Goal: Transaction & Acquisition: Purchase product/service

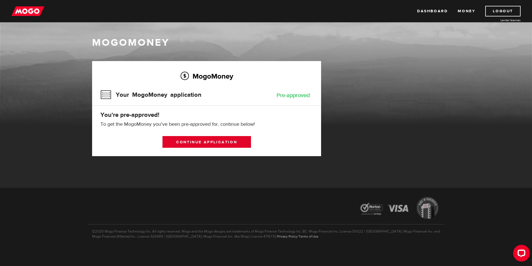
click at [236, 143] on link "Continue application" at bounding box center [207, 142] width 89 height 12
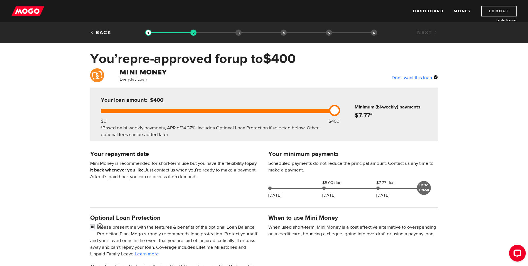
drag, startPoint x: 335, startPoint y: 112, endPoint x: 438, endPoint y: 100, distance: 104.0
click at [438, 100] on div "Your loan amount: $400 $0 $400 *Based on bi-weekly payments, APR of 34.37% . In…" at bounding box center [264, 113] width 356 height 53
drag, startPoint x: 377, startPoint y: 187, endPoint x: 328, endPoint y: 188, distance: 48.7
click at [326, 189] on div "Oct 07 $5.00 due Oct 16 $7.77 due Oct 30 UP TO 1 YEAR" at bounding box center [347, 186] width 162 height 15
click at [422, 200] on div "Your minimum payments Scheduled payments do not reduce the principal amount. Co…" at bounding box center [353, 175] width 178 height 52
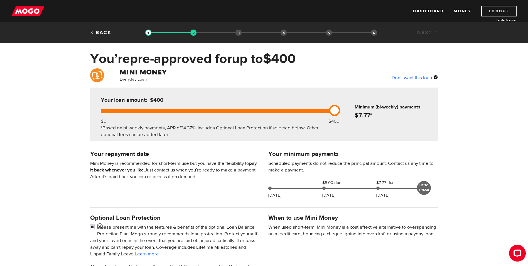
drag, startPoint x: 268, startPoint y: 188, endPoint x: 291, endPoint y: 191, distance: 23.0
click at [291, 191] on div "Oct 07 $5.00 due Oct 16 $7.77 due Oct 30 UP TO 1 YEAR" at bounding box center [347, 186] width 162 height 15
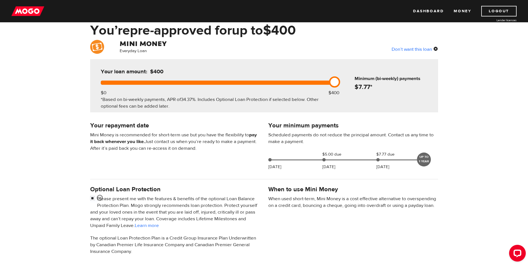
scroll to position [84, 0]
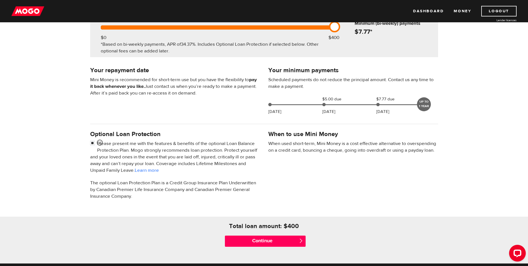
drag, startPoint x: 92, startPoint y: 142, endPoint x: 214, endPoint y: 178, distance: 126.7
click at [93, 143] on input "checkbox" at bounding box center [93, 143] width 7 height 7
checkbox input "false"
drag, startPoint x: 267, startPoint y: 185, endPoint x: 304, endPoint y: 198, distance: 40.1
click at [269, 185] on div "Optional Loan Protection Please present me with the features & benefits of the …" at bounding box center [264, 167] width 356 height 76
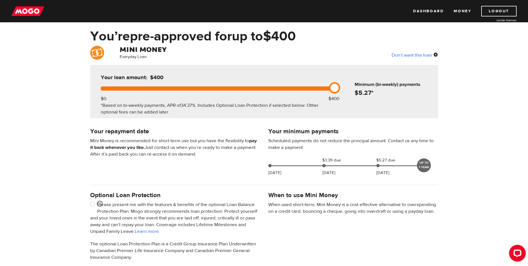
scroll to position [0, 0]
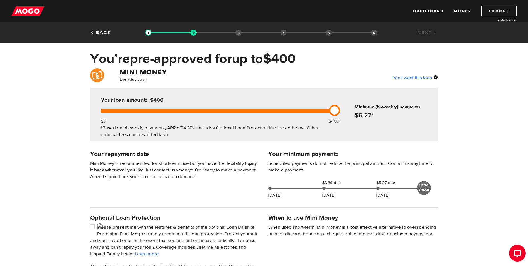
drag, startPoint x: 263, startPoint y: 118, endPoint x: 355, endPoint y: 105, distance: 92.8
click at [353, 106] on div "Your loan amount: $400 $0 $400 *Based on bi-weekly payments, APR of 34.37% . In…" at bounding box center [264, 113] width 348 height 53
drag, startPoint x: 405, startPoint y: 93, endPoint x: 402, endPoint y: 98, distance: 5.6
click at [402, 98] on div "Minimum (bi-weekly) payments $ 5.27 *" at bounding box center [388, 102] width 95 height 31
drag, startPoint x: 402, startPoint y: 98, endPoint x: 426, endPoint y: 84, distance: 28.0
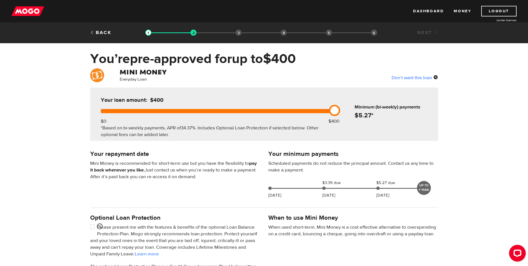
click at [429, 87] on div "Minimum (bi-weekly) payments $ 5.27 *" at bounding box center [388, 102] width 95 height 31
click at [424, 78] on div "Don’t want this loan" at bounding box center [415, 77] width 46 height 7
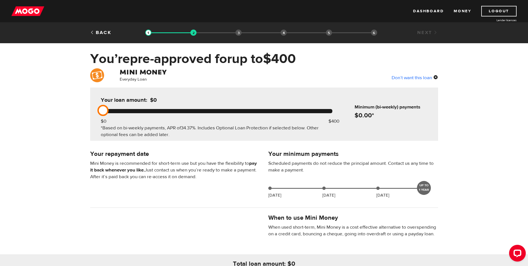
click at [435, 77] on div "Don’t want this loan" at bounding box center [415, 77] width 46 height 7
click at [421, 77] on div "Don’t want this loan" at bounding box center [415, 77] width 46 height 7
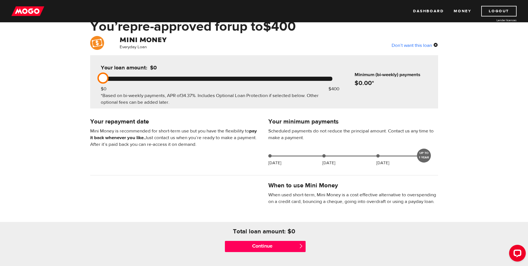
scroll to position [28, 0]
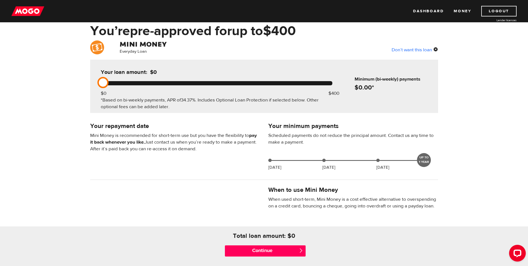
drag, startPoint x: 108, startPoint y: 84, endPoint x: 199, endPoint y: 89, distance: 91.5
click at [200, 90] on div "Your loan amount: $0 $0 $400 *Based on bi-weekly payments, APR of 34.37% . Incl…" at bounding box center [216, 86] width 248 height 53
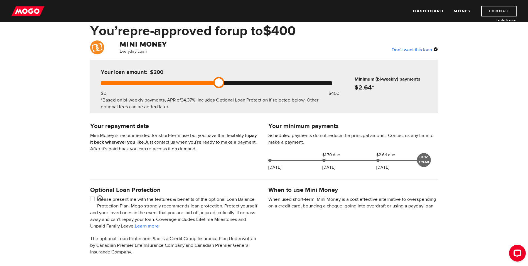
drag, startPoint x: 250, startPoint y: 84, endPoint x: 258, endPoint y: 84, distance: 7.5
click at [258, 84] on div at bounding box center [217, 83] width 232 height 4
drag, startPoint x: 225, startPoint y: 82, endPoint x: 307, endPoint y: 84, distance: 82.2
click at [307, 84] on div at bounding box center [217, 83] width 232 height 4
click at [435, 47] on div "Don’t want this loan" at bounding box center [415, 49] width 46 height 7
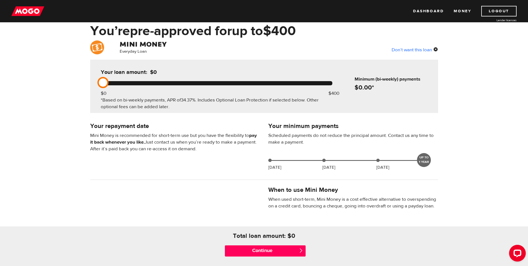
click at [99, 129] on h4 "Your repayment date" at bounding box center [175, 126] width 170 height 8
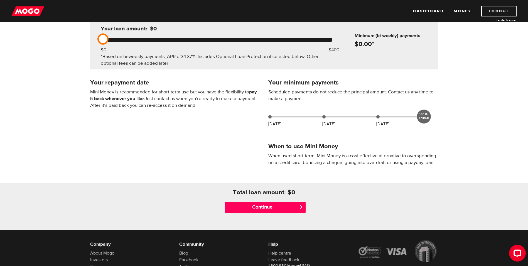
scroll to position [111, 0]
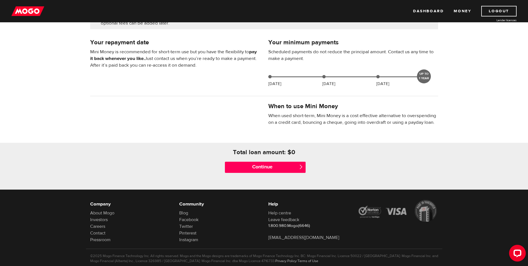
click at [287, 151] on h4 "Total loan amount: $" at bounding box center [262, 152] width 58 height 8
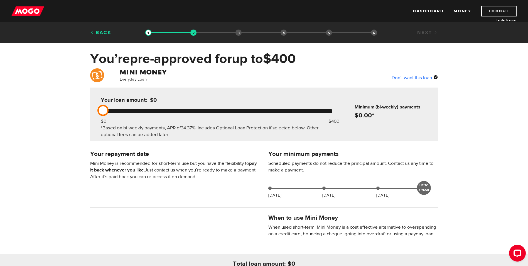
click at [101, 32] on link "Back" at bounding box center [100, 33] width 21 height 6
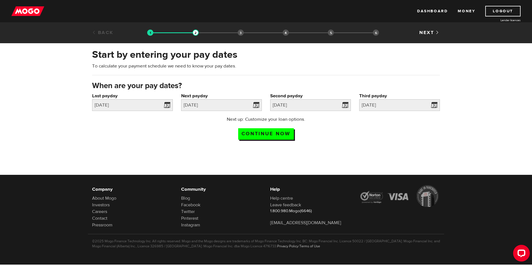
click at [103, 34] on link "Back" at bounding box center [102, 33] width 21 height 6
drag, startPoint x: 89, startPoint y: 36, endPoint x: 64, endPoint y: 26, distance: 27.3
click at [83, 33] on div "Back Loan approval Loan select Funding select Bank account information Employme…" at bounding box center [266, 32] width 532 height 21
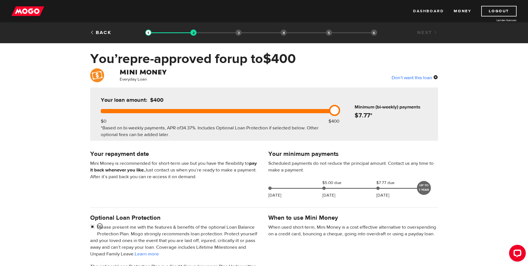
click at [424, 12] on link "Dashboard" at bounding box center [428, 11] width 31 height 11
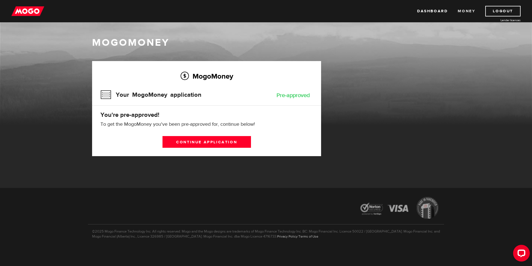
click at [468, 9] on link "Money" at bounding box center [467, 11] width 18 height 11
drag, startPoint x: 430, startPoint y: 13, endPoint x: 424, endPoint y: 13, distance: 6.1
click at [430, 13] on link "Dashboard" at bounding box center [432, 11] width 31 height 11
click at [241, 143] on link "Continue application" at bounding box center [207, 142] width 89 height 12
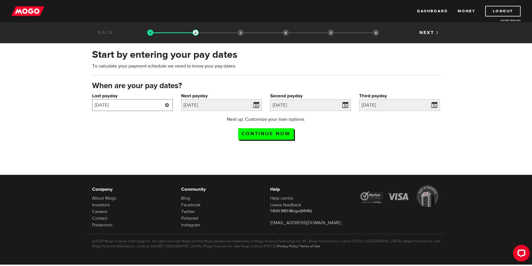
click at [122, 105] on input "2025/10/02" at bounding box center [132, 105] width 81 height 12
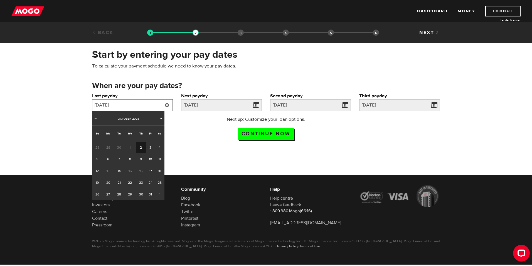
click at [122, 105] on input "2025/10/02" at bounding box center [132, 105] width 81 height 12
click at [207, 122] on div "Next up: Customize your loan options. Continue now" at bounding box center [266, 130] width 119 height 28
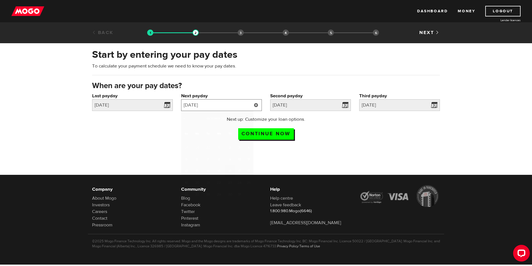
click at [207, 106] on input "2025/10/16" at bounding box center [221, 105] width 81 height 12
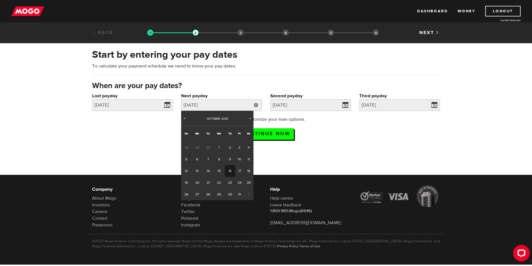
click at [372, 149] on div at bounding box center [266, 194] width 532 height 91
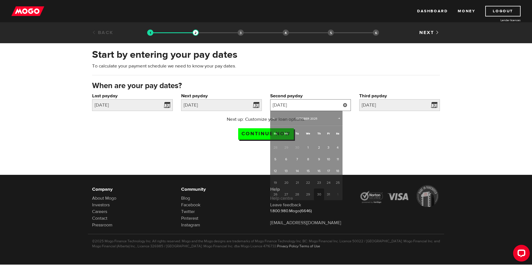
click at [315, 104] on input "2025/10/30" at bounding box center [310, 105] width 81 height 12
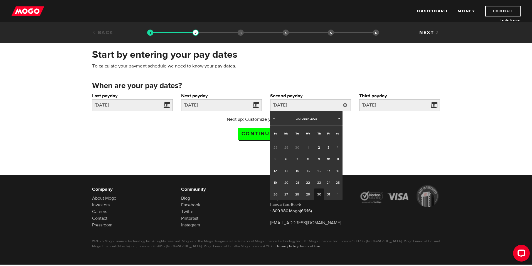
click at [382, 138] on div "Next up: Customize your loan options. Continue now" at bounding box center [266, 130] width 356 height 28
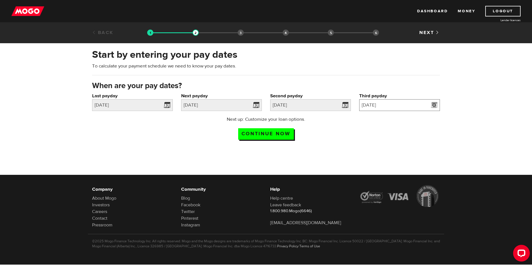
click at [391, 106] on input "2025/11/13" at bounding box center [399, 105] width 81 height 12
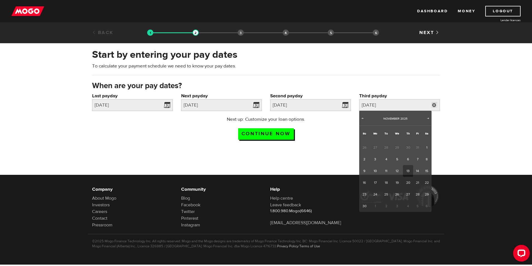
click at [470, 142] on div "Start by entering your pay dates To calculate your payment schedule we need to …" at bounding box center [266, 95] width 532 height 107
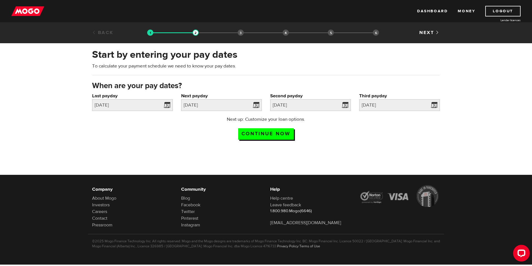
drag, startPoint x: 277, startPoint y: 133, endPoint x: 389, endPoint y: 65, distance: 131.2
click at [277, 133] on input "Continue now" at bounding box center [266, 133] width 56 height 11
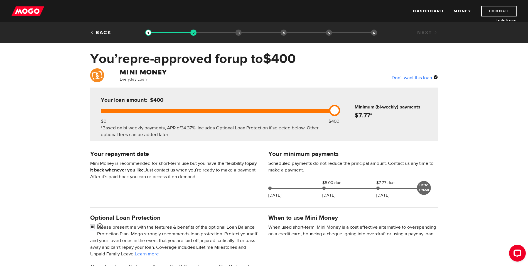
drag, startPoint x: 337, startPoint y: 109, endPoint x: 347, endPoint y: 107, distance: 9.8
click at [347, 107] on div "Your loan amount: $400 $0 $400 *Based on bi-weekly payments, APR of 34.37% . In…" at bounding box center [264, 113] width 348 height 53
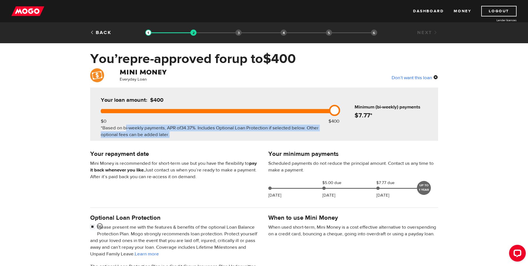
drag, startPoint x: 130, startPoint y: 129, endPoint x: 279, endPoint y: 134, distance: 149.3
click at [279, 134] on div "*Based on bi-weekly payments, APR of 34.37% . Includes Optional Loan Protection…" at bounding box center [217, 130] width 232 height 13
click at [151, 138] on div "Your loan amount: $400 $0 $400 *Based on bi-weekly payments, APR of 34.37% . In…" at bounding box center [216, 113] width 248 height 53
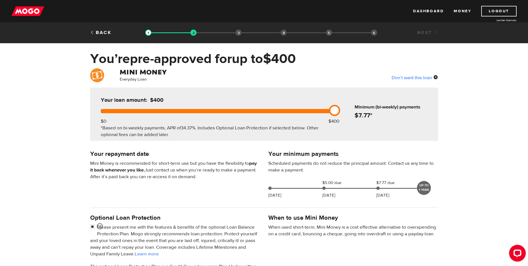
drag, startPoint x: 99, startPoint y: 156, endPoint x: 112, endPoint y: 163, distance: 14.8
click at [99, 156] on h4 "Your repayment date" at bounding box center [175, 154] width 170 height 8
click at [326, 190] on div "Oct 07 $5.00 due Oct 16 $7.77 due Oct 30 UP TO 1 YEAR" at bounding box center [347, 186] width 162 height 15
drag, startPoint x: 377, startPoint y: 189, endPoint x: 359, endPoint y: 188, distance: 17.3
click at [360, 188] on div "Oct 07 $5.00 due Oct 16 $7.77 due Oct 30 UP TO 1 YEAR" at bounding box center [347, 186] width 162 height 15
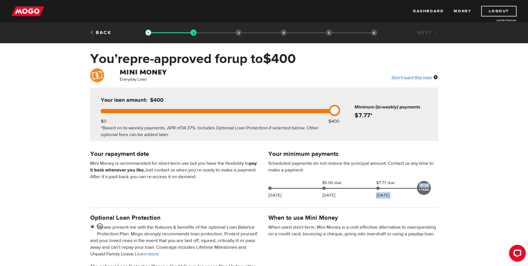
drag, startPoint x: 359, startPoint y: 188, endPoint x: 382, endPoint y: 192, distance: 22.5
click at [387, 192] on div "Oct 07 $5.00 due Oct 16 $7.77 due Oct 30 UP TO 1 YEAR" at bounding box center [347, 186] width 162 height 15
click at [335, 202] on div at bounding box center [264, 207] width 356 height 11
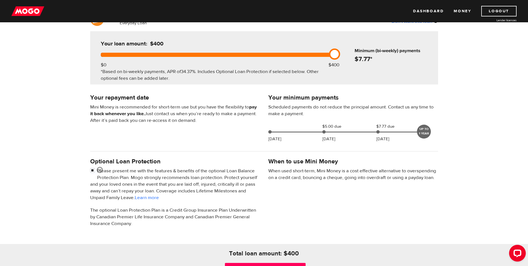
scroll to position [111, 0]
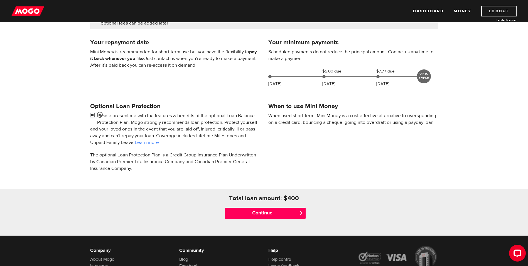
click at [92, 115] on input "checkbox" at bounding box center [93, 115] width 7 height 7
click at [94, 115] on input "checkbox" at bounding box center [93, 115] width 7 height 7
checkbox input "false"
click at [274, 168] on div "Optional Loan Protection Please present me with the features & benefits of the …" at bounding box center [264, 139] width 356 height 76
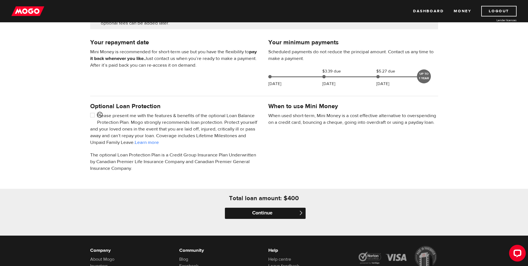
drag, startPoint x: 287, startPoint y: 212, endPoint x: 339, endPoint y: 188, distance: 56.8
click at [287, 212] on input "Continue" at bounding box center [265, 212] width 81 height 11
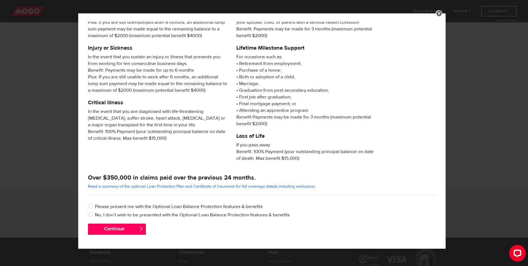
scroll to position [167, 0]
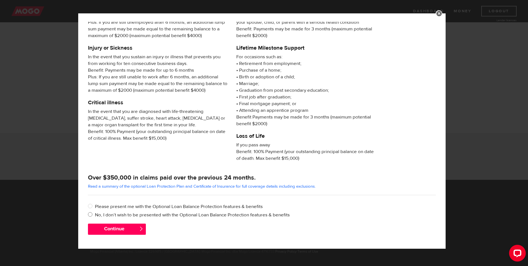
drag, startPoint x: 90, startPoint y: 215, endPoint x: 96, endPoint y: 214, distance: 6.5
click at [90, 215] on input "No, I don’t wish to be presented with the Optional Loan Balance Protection feat…" at bounding box center [91, 214] width 7 height 7
radio input "true"
drag, startPoint x: 128, startPoint y: 230, endPoint x: 289, endPoint y: 156, distance: 177.5
click at [128, 230] on button "Continue" at bounding box center [117, 228] width 58 height 11
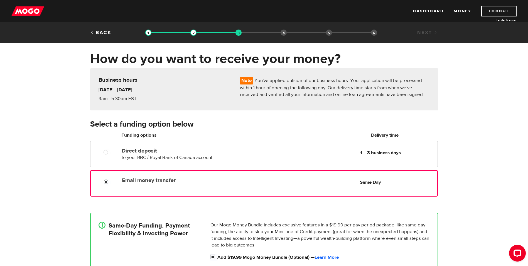
radio input "true"
drag, startPoint x: 104, startPoint y: 183, endPoint x: 129, endPoint y: 182, distance: 25.1
click at [104, 182] on input "Email money transfer" at bounding box center [107, 182] width 7 height 7
drag, startPoint x: 487, startPoint y: 155, endPoint x: 485, endPoint y: 159, distance: 4.5
click at [487, 156] on div "How do you want to receive your money? Note You've applied outside of our busin…" at bounding box center [264, 176] width 528 height 250
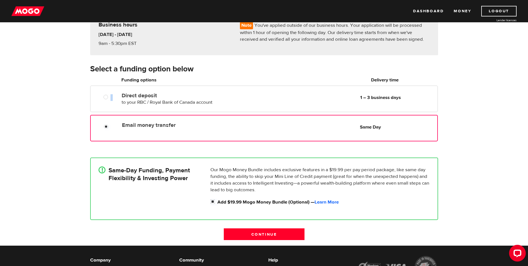
scroll to position [56, 0]
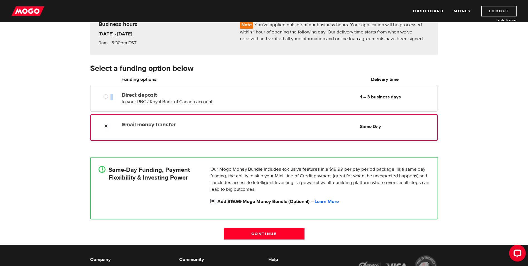
click at [214, 202] on input "Add $19.99 Mogo Money Bundle (Optional) — Learn More" at bounding box center [213, 201] width 7 height 7
checkbox input "false"
radio input "false"
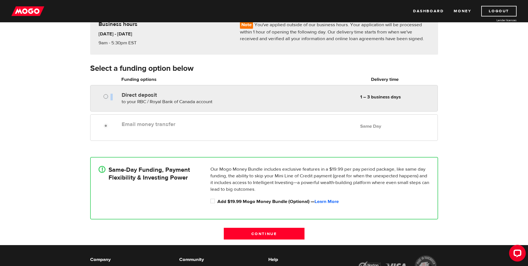
radio input "true"
click at [107, 97] on input "Direct deposit" at bounding box center [107, 97] width 7 height 7
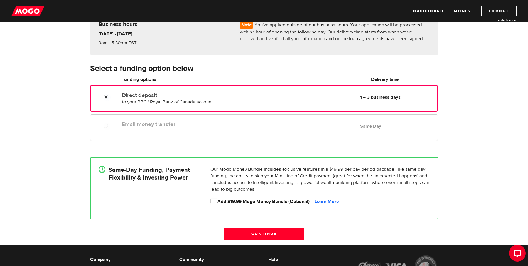
drag, startPoint x: 231, startPoint y: 97, endPoint x: 247, endPoint y: 108, distance: 19.5
click at [231, 94] on label "Direct deposit" at bounding box center [186, 95] width 128 height 7
click at [111, 94] on input "Direct deposit" at bounding box center [107, 97] width 7 height 7
click at [405, 125] on span "Same Day" at bounding box center [397, 126] width 75 height 7
click at [378, 103] on div "Direct deposit to your RBC / Royal Bank of Canada account Delivery in 1 – 3 bus…" at bounding box center [278, 98] width 317 height 16
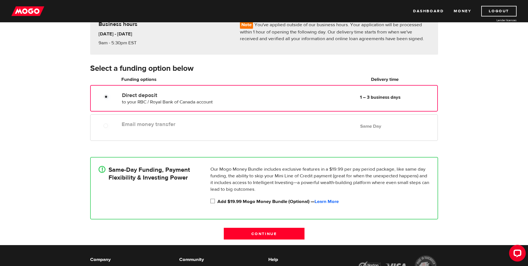
click at [213, 201] on input "Add $19.99 Mogo Money Bundle (Optional) — Learn More" at bounding box center [213, 201] width 7 height 7
checkbox input "true"
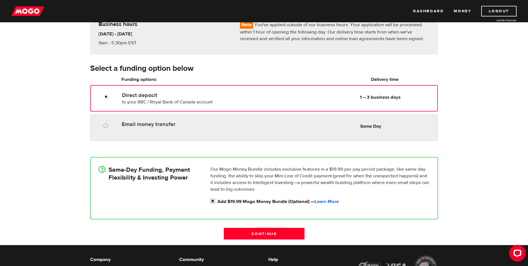
radio input "true"
click at [105, 126] on input "Email money transfer" at bounding box center [107, 126] width 7 height 7
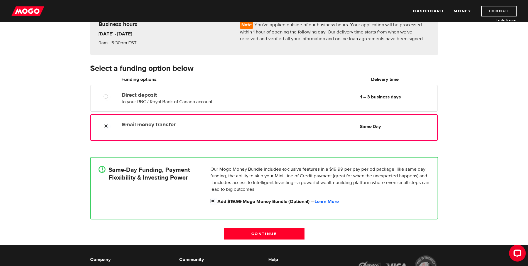
click at [213, 206] on div "! Same-Day Funding, Payment Flexibility & Investing Power Our Mogo Money Bundle…" at bounding box center [264, 188] width 348 height 62
click at [213, 202] on input "Add $19.99 Mogo Money Bundle (Optional) — Learn More" at bounding box center [213, 201] width 7 height 7
checkbox input "false"
radio input "false"
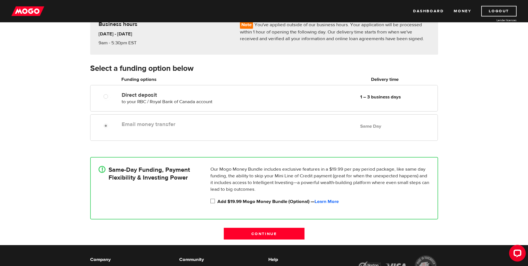
click at [213, 202] on input "Add $19.99 Mogo Money Bundle (Optional) — Learn More" at bounding box center [213, 201] width 7 height 7
click at [212, 201] on input "Add $19.99 Mogo Money Bundle (Optional) — Learn More" at bounding box center [213, 201] width 7 height 7
checkbox input "false"
drag, startPoint x: 333, startPoint y: 202, endPoint x: 443, endPoint y: 177, distance: 113.0
click at [333, 202] on link "Learn More" at bounding box center [327, 201] width 24 height 6
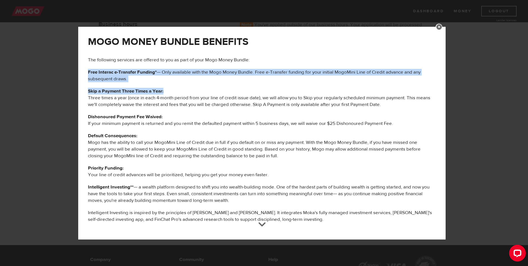
drag, startPoint x: 83, startPoint y: 74, endPoint x: 408, endPoint y: 92, distance: 325.1
click at [408, 92] on div "MOGO MONEY BUNDLE BENEFITS The following services are offered to you as part of…" at bounding box center [261, 133] width 367 height 212
drag, startPoint x: 155, startPoint y: 93, endPoint x: 158, endPoint y: 96, distance: 4.2
click at [155, 93] on b "Skip a Payment Three Times a Year:" at bounding box center [125, 91] width 75 height 6
click at [184, 91] on p "Skip a Payment Three Times a Year: Three times a year (once in each 4-month per…" at bounding box center [262, 98] width 348 height 20
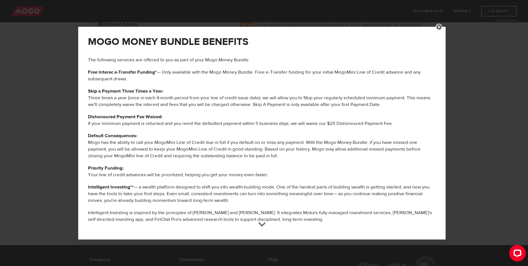
drag, startPoint x: 92, startPoint y: 118, endPoint x: 115, endPoint y: 116, distance: 23.2
click at [104, 116] on b "Dishonoured Payment Fee Waived:" at bounding box center [125, 117] width 75 height 6
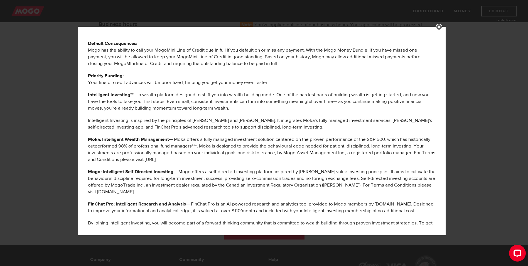
scroll to position [195, 0]
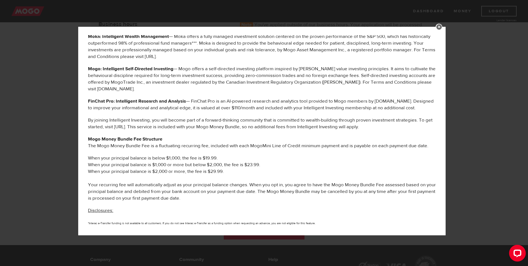
click at [159, 167] on li "When your principal balance is $1,000 or more but below $2,000, the fee is $23.…" at bounding box center [262, 164] width 348 height 7
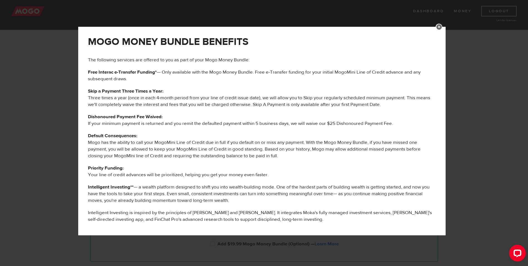
scroll to position [0, 0]
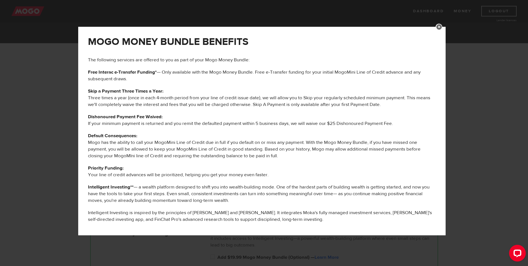
click at [442, 27] on link at bounding box center [439, 27] width 7 height 7
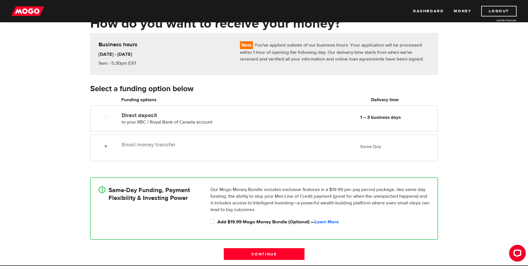
scroll to position [84, 0]
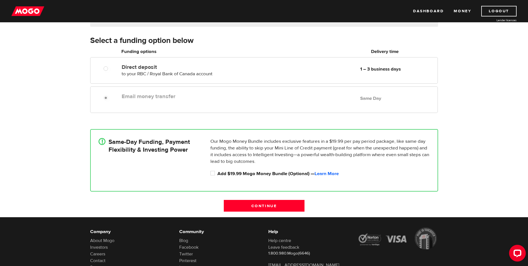
drag, startPoint x: 255, startPoint y: 206, endPoint x: 469, endPoint y: 159, distance: 218.8
click at [255, 205] on input "Continue" at bounding box center [264, 206] width 81 height 12
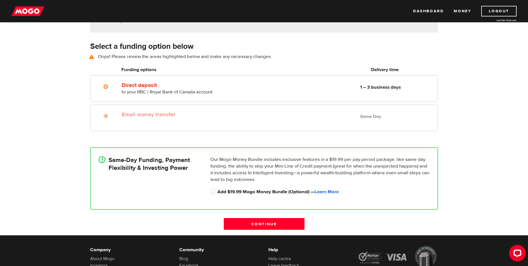
scroll to position [77, 0]
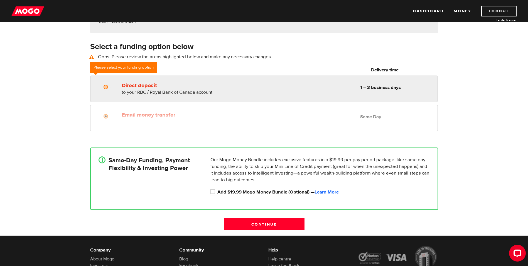
radio input "true"
click at [109, 90] on input "Direct deposit" at bounding box center [107, 87] width 7 height 7
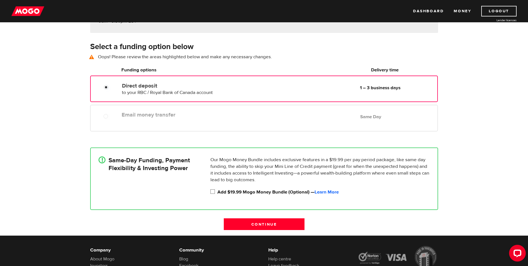
click at [212, 192] on input "Add $19.99 Mogo Money Bundle (Optional) — Learn More" at bounding box center [213, 191] width 7 height 7
checkbox input "true"
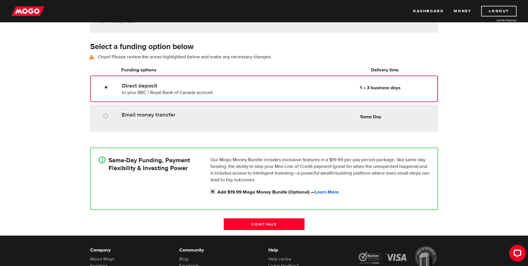
radio input "true"
click at [106, 115] on input "Email money transfer" at bounding box center [107, 116] width 7 height 7
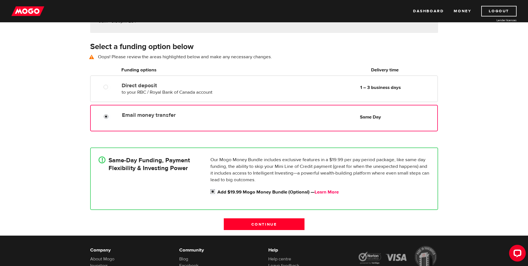
click at [327, 190] on link "Learn More" at bounding box center [327, 192] width 24 height 6
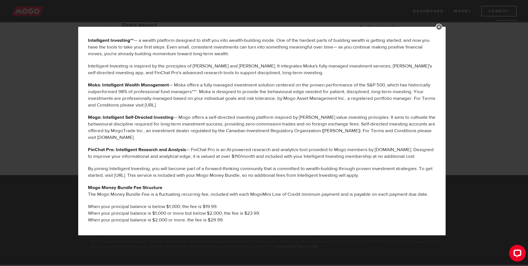
scroll to position [195, 0]
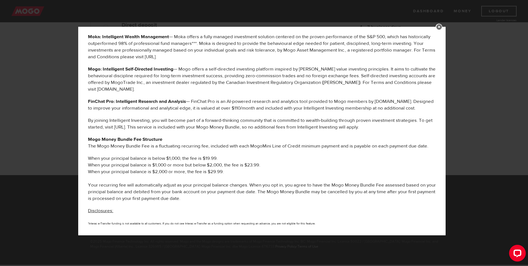
click at [208, 161] on li "When your principal balance is below $1,000, the fee is $19.99." at bounding box center [262, 158] width 348 height 7
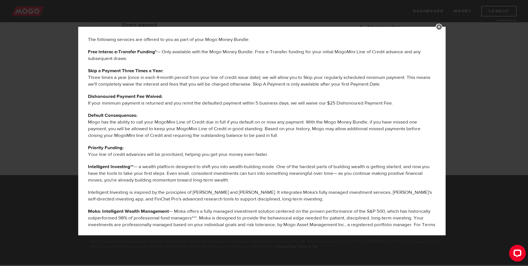
scroll to position [0, 0]
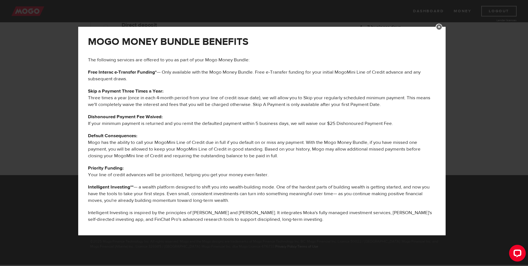
click at [442, 29] on link at bounding box center [439, 27] width 7 height 7
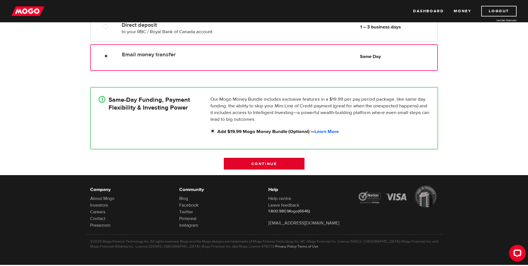
click at [281, 165] on input "Continue" at bounding box center [264, 164] width 81 height 12
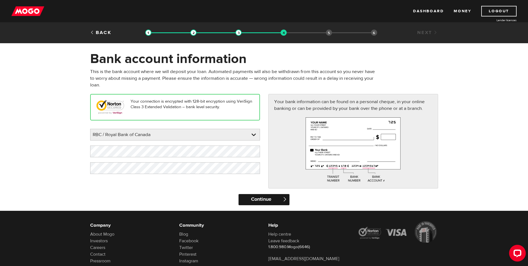
click at [273, 197] on input "Continue" at bounding box center [264, 199] width 51 height 11
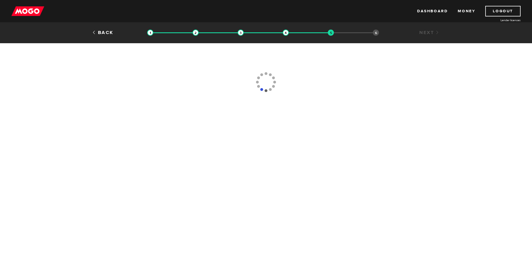
type input "(780) 605-1932"
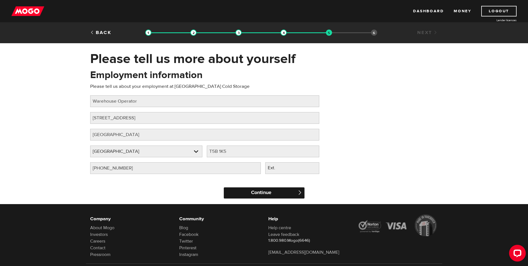
click at [251, 192] on input "Continue" at bounding box center [264, 192] width 81 height 11
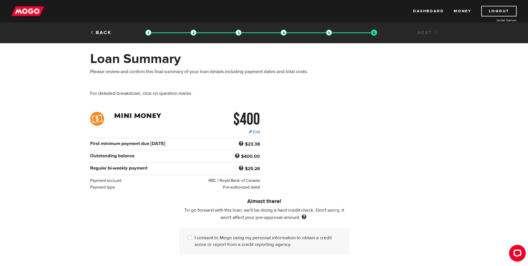
drag, startPoint x: 343, startPoint y: 152, endPoint x: 297, endPoint y: 188, distance: 58.0
click at [341, 155] on div "$400 Edit $400 Regular bi-weekly payment $25.26 First minimum payment due [DATE…" at bounding box center [264, 151] width 356 height 79
click at [190, 236] on input "I consent to Mogo using my personal information to obtain a credit score or rep…" at bounding box center [191, 237] width 7 height 7
checkbox input "true"
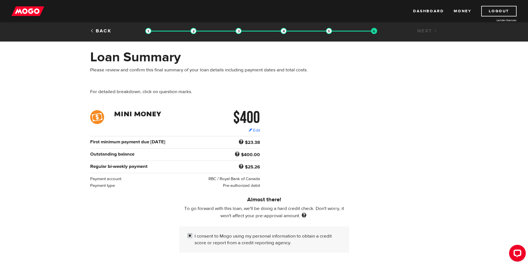
scroll to position [111, 0]
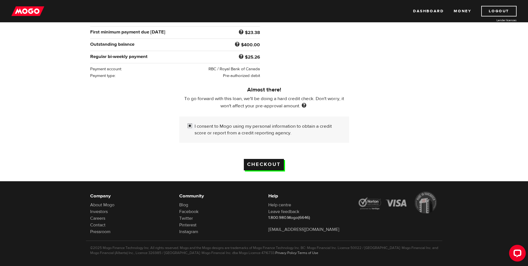
click at [271, 163] on input "Checkout" at bounding box center [264, 164] width 40 height 11
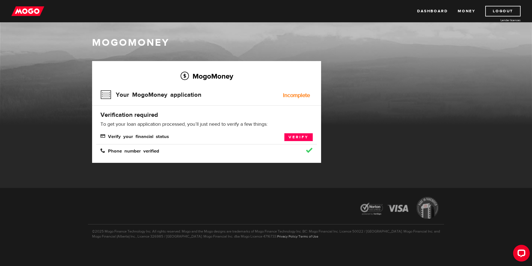
click at [298, 90] on div "Your MogoMoney application Incomplete" at bounding box center [207, 96] width 212 height 18
click at [297, 138] on link "Verify" at bounding box center [299, 137] width 28 height 8
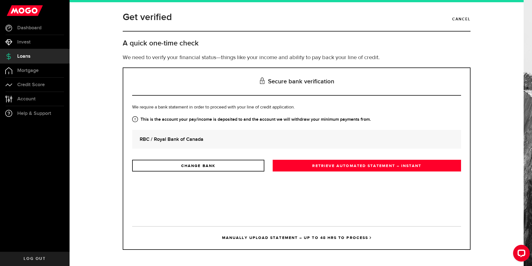
click at [154, 120] on strong "This is the account your pay/income is deposited to and the account we will wit…" at bounding box center [296, 119] width 329 height 7
drag, startPoint x: 200, startPoint y: 119, endPoint x: 293, endPoint y: 114, distance: 93.4
click at [293, 114] on div "Is this the bank account you want us to get your bank statements from? We requi…" at bounding box center [296, 137] width 329 height 67
drag, startPoint x: 293, startPoint y: 114, endPoint x: 387, endPoint y: 120, distance: 94.5
click at [387, 120] on strong "This is the account your pay/income is deposited to and the account we will wit…" at bounding box center [296, 119] width 329 height 7
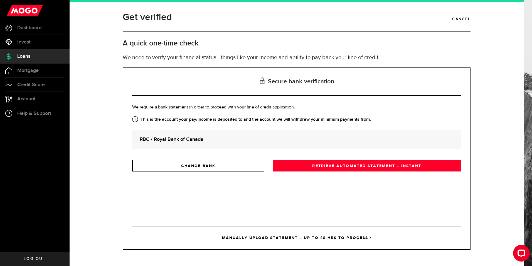
drag, startPoint x: 354, startPoint y: 161, endPoint x: 418, endPoint y: 107, distance: 83.4
click at [354, 161] on link "RETRIEVE AUTOMATED STATEMENT – INSTANT" at bounding box center [367, 166] width 188 height 12
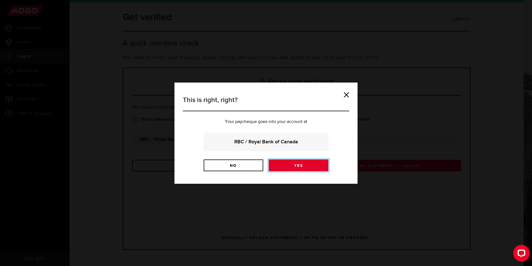
click at [294, 165] on link "Yes" at bounding box center [299, 165] width 60 height 12
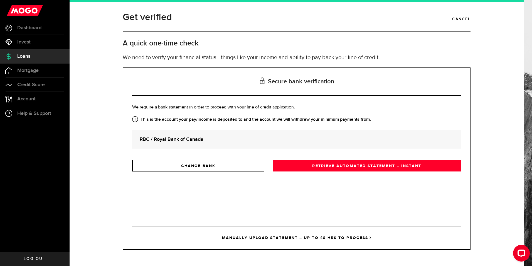
click at [162, 140] on strong "RBC / Royal Bank of Canada" at bounding box center [297, 139] width 314 height 8
click at [224, 137] on strong "RBC / Royal Bank of Canada" at bounding box center [297, 139] width 314 height 8
click at [210, 138] on strong "RBC / Royal Bank of Canada" at bounding box center [297, 139] width 314 height 8
click at [380, 169] on link "RETRIEVE AUTOMATED STATEMENT – INSTANT" at bounding box center [367, 166] width 188 height 12
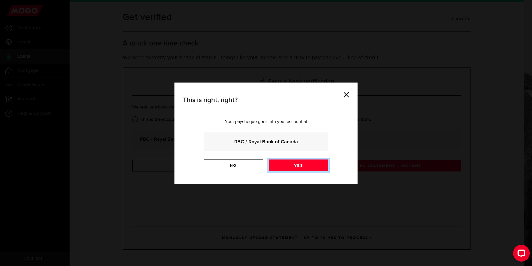
drag, startPoint x: 299, startPoint y: 170, endPoint x: 329, endPoint y: 143, distance: 40.0
click at [299, 170] on link "Yes" at bounding box center [299, 165] width 60 height 12
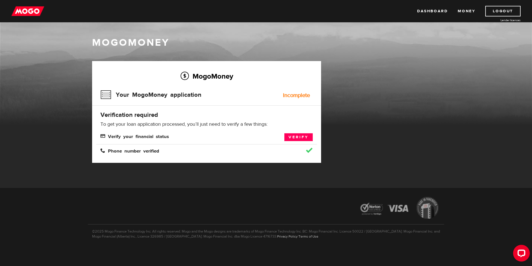
drag, startPoint x: 306, startPoint y: 138, endPoint x: 306, endPoint y: 131, distance: 6.4
click at [306, 138] on link "Verify" at bounding box center [299, 137] width 28 height 8
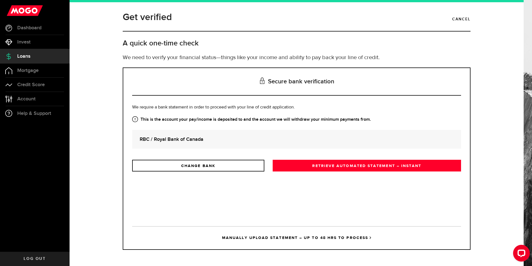
drag, startPoint x: 344, startPoint y: 168, endPoint x: 357, endPoint y: 162, distance: 14.5
click at [344, 165] on link "RETRIEVE AUTOMATED STATEMENT – INSTANT" at bounding box center [367, 166] width 188 height 12
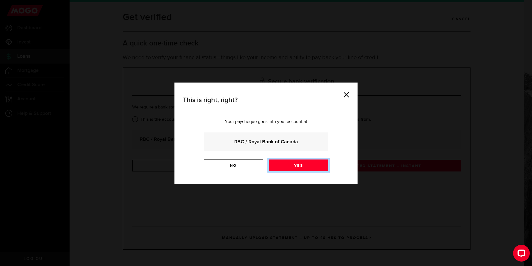
click at [312, 169] on link "Yes" at bounding box center [299, 165] width 60 height 12
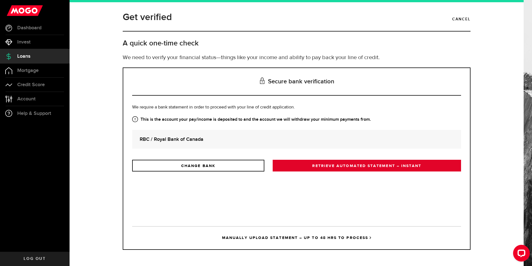
click at [343, 165] on link "RETRIEVE AUTOMATED STATEMENT – INSTANT" at bounding box center [367, 166] width 188 height 12
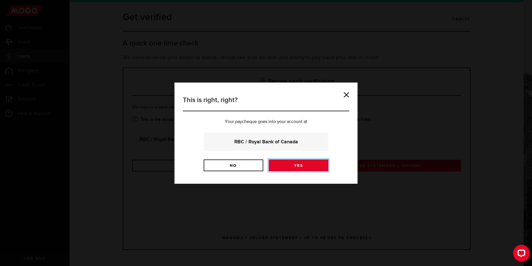
click at [312, 166] on link "Yes" at bounding box center [299, 165] width 60 height 12
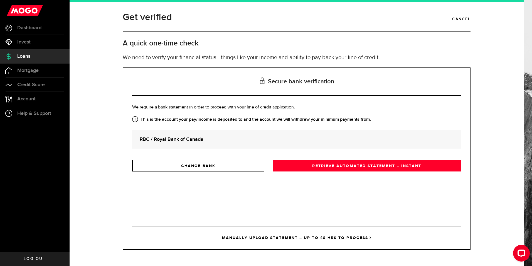
drag, startPoint x: 208, startPoint y: 164, endPoint x: 188, endPoint y: 144, distance: 27.8
click at [207, 161] on link "CHANGE BANK" at bounding box center [198, 166] width 132 height 12
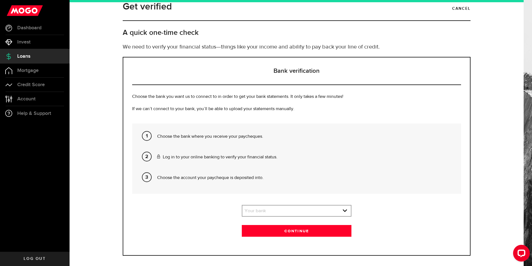
scroll to position [16, 0]
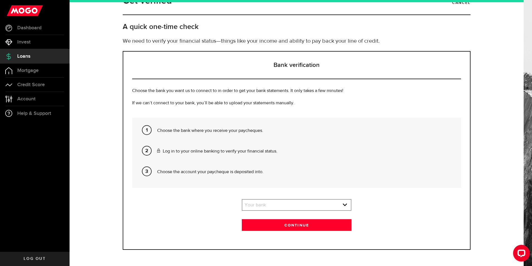
click at [282, 197] on div "Bank verification Choose the bank you want us to connect to in order to get you…" at bounding box center [297, 150] width 348 height 198
click at [285, 202] on link "expand select" at bounding box center [296, 204] width 109 height 11
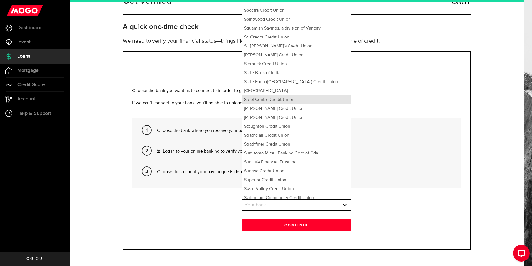
scroll to position [3763, 0]
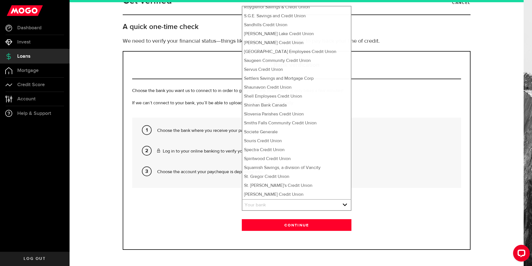
drag, startPoint x: 357, startPoint y: 166, endPoint x: 347, endPoint y: 170, distance: 9.8
click at [353, 170] on li "Choose the account your paycheque is deposited into." at bounding box center [307, 173] width 300 height 21
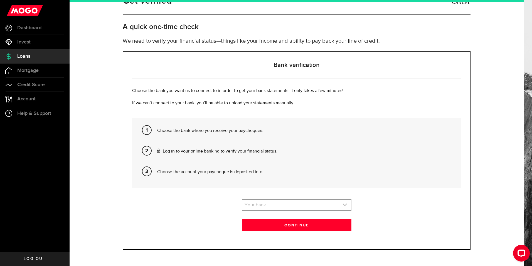
drag, startPoint x: 313, startPoint y: 206, endPoint x: 320, endPoint y: 204, distance: 7.3
click at [313, 206] on link "expand select" at bounding box center [296, 204] width 109 height 11
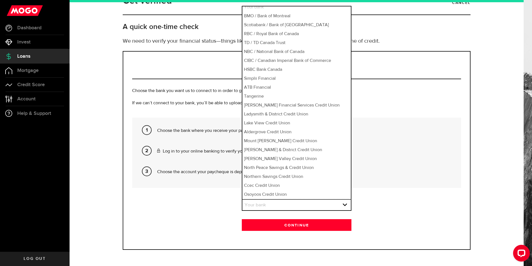
scroll to position [0, 0]
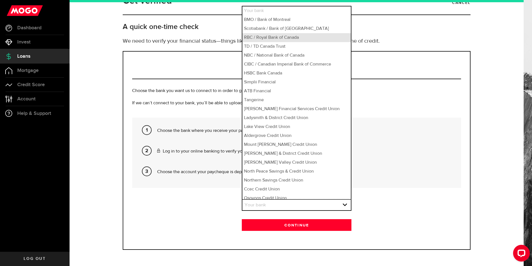
click at [280, 38] on li "RBC / Royal Bank of Canada" at bounding box center [296, 37] width 109 height 9
select select "3"
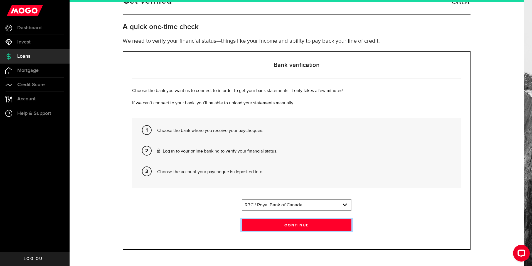
drag, startPoint x: 302, startPoint y: 223, endPoint x: 358, endPoint y: 148, distance: 93.3
click at [303, 223] on button "Continue" at bounding box center [297, 225] width 110 height 12
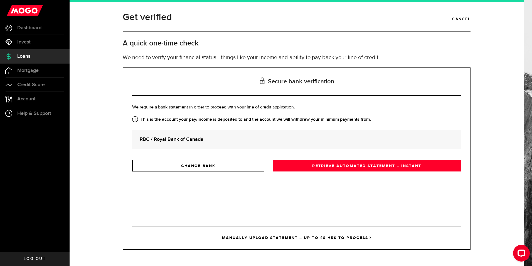
click at [357, 158] on div "Is this the bank account you want us to get your bank statements from? We requi…" at bounding box center [296, 137] width 329 height 67
click at [401, 165] on link "RETRIEVE AUTOMATED STATEMENT – INSTANT" at bounding box center [367, 166] width 188 height 12
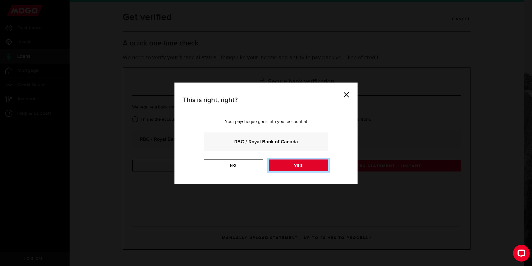
click at [319, 166] on link "Yes" at bounding box center [299, 165] width 60 height 12
